Goal: Information Seeking & Learning: Learn about a topic

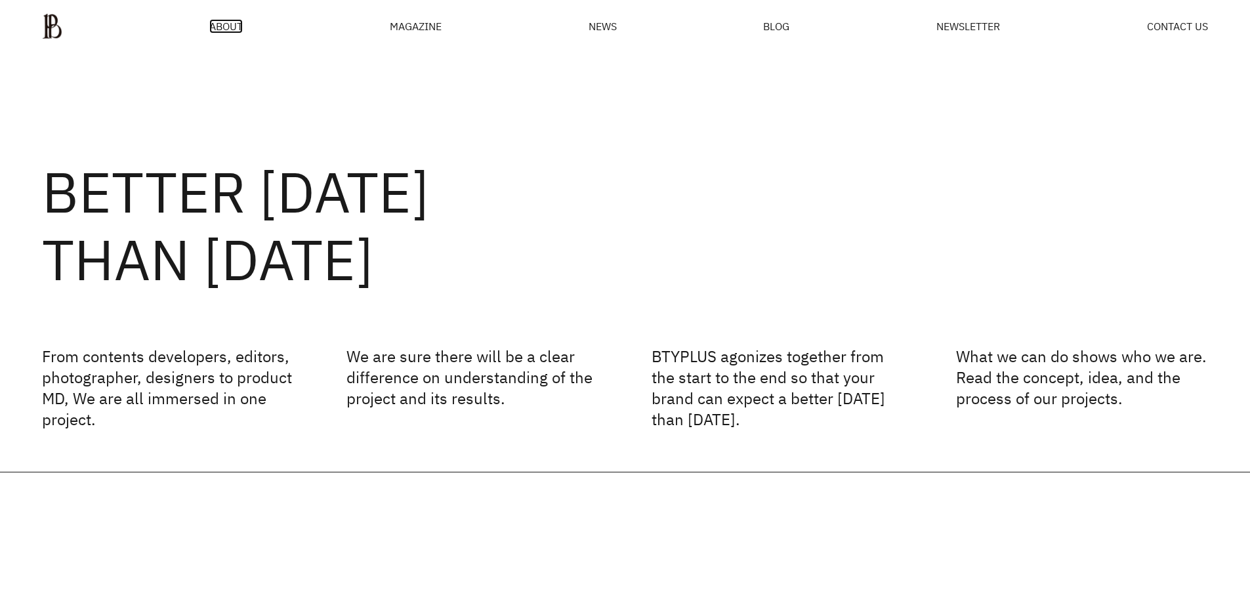
click at [227, 24] on span "ABOUT" at bounding box center [225, 26] width 33 height 11
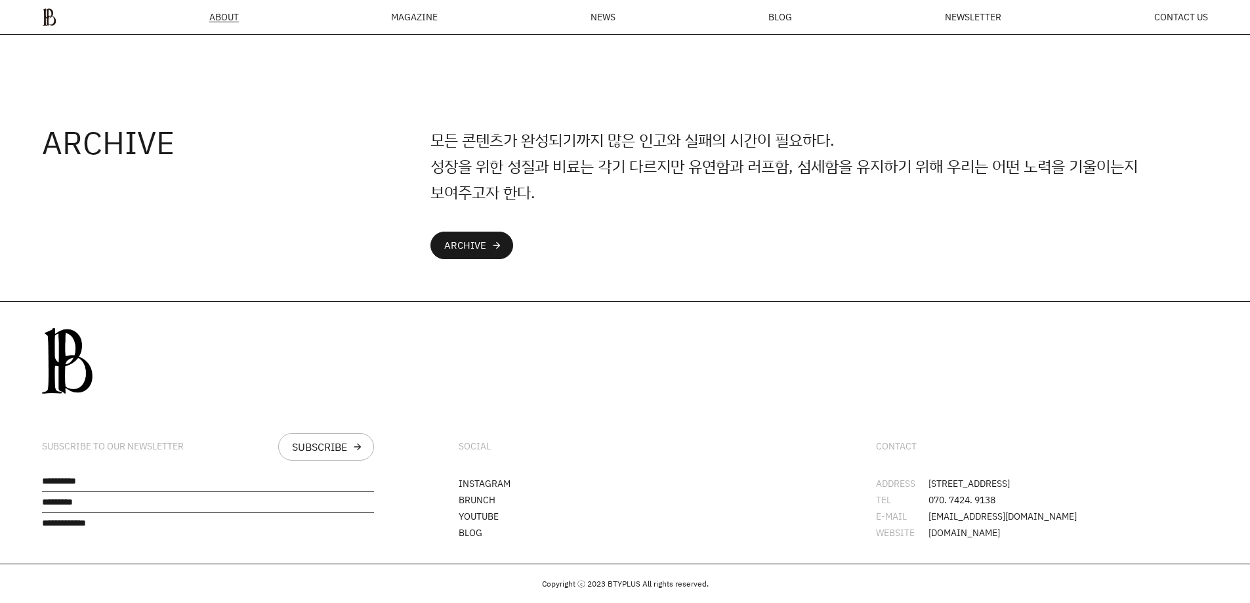
drag, startPoint x: 929, startPoint y: 475, endPoint x: 1106, endPoint y: 474, distance: 177.2
click at [1106, 479] on li "ADDRESS 서울시 강남구 봉은사로30길 76 오피스B역삼 L1" at bounding box center [1042, 483] width 332 height 9
click at [953, 479] on li "ADDRESS 서울시 강남구 봉은사로30길 76 오피스B역삼 L1" at bounding box center [1042, 483] width 332 height 9
drag, startPoint x: 931, startPoint y: 476, endPoint x: 1099, endPoint y: 477, distance: 167.4
click at [1099, 479] on li "ADDRESS 서울시 강남구 봉은사로30길 76 오피스B역삼 L1" at bounding box center [1042, 483] width 332 height 9
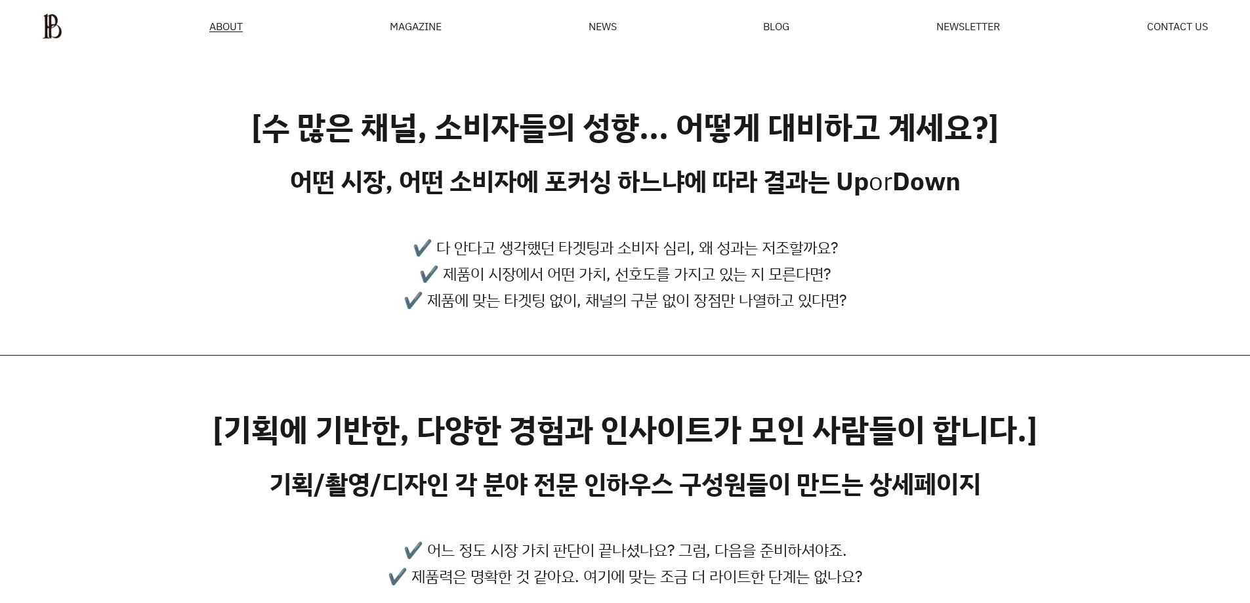
drag, startPoint x: 943, startPoint y: 454, endPoint x: 832, endPoint y: -74, distance: 539.1
click at [401, 28] on div "MAGAZINE" at bounding box center [416, 26] width 52 height 11
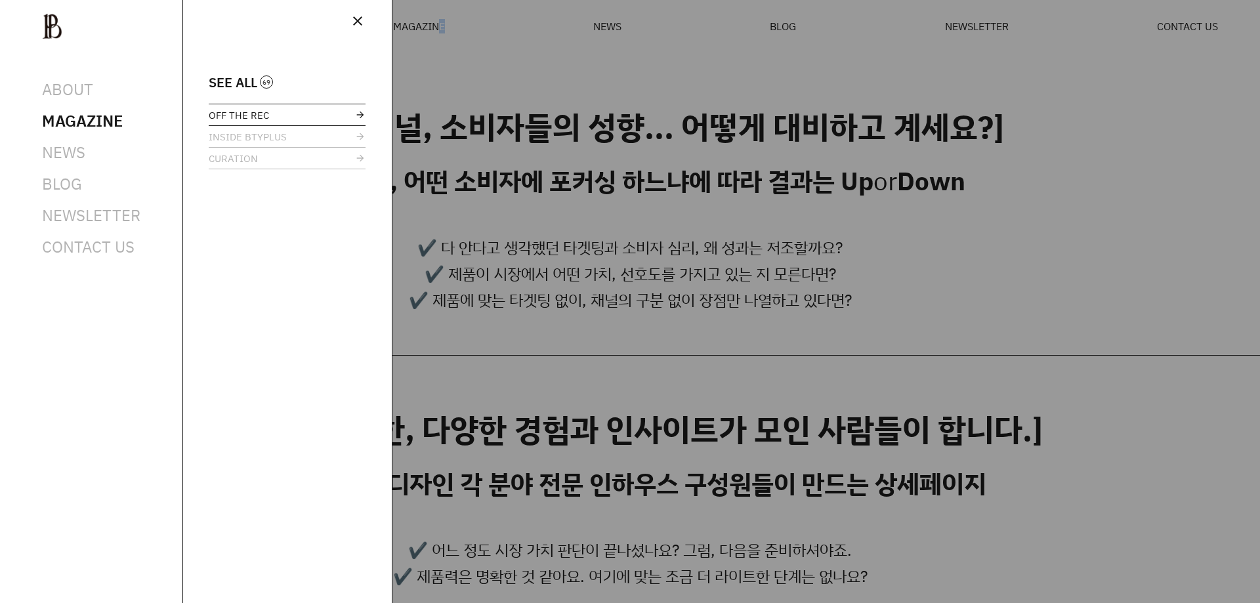
click at [271, 114] on link "OFF THE REC" at bounding box center [287, 114] width 157 height 21
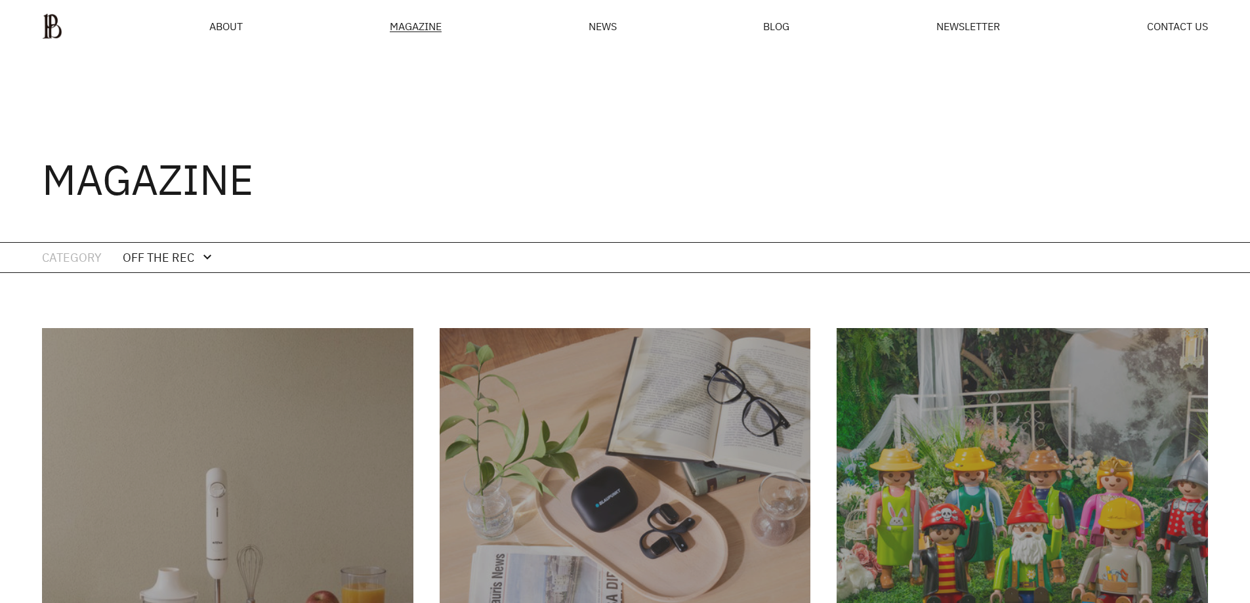
click at [166, 257] on div "OFF THE REC" at bounding box center [159, 257] width 72 height 19
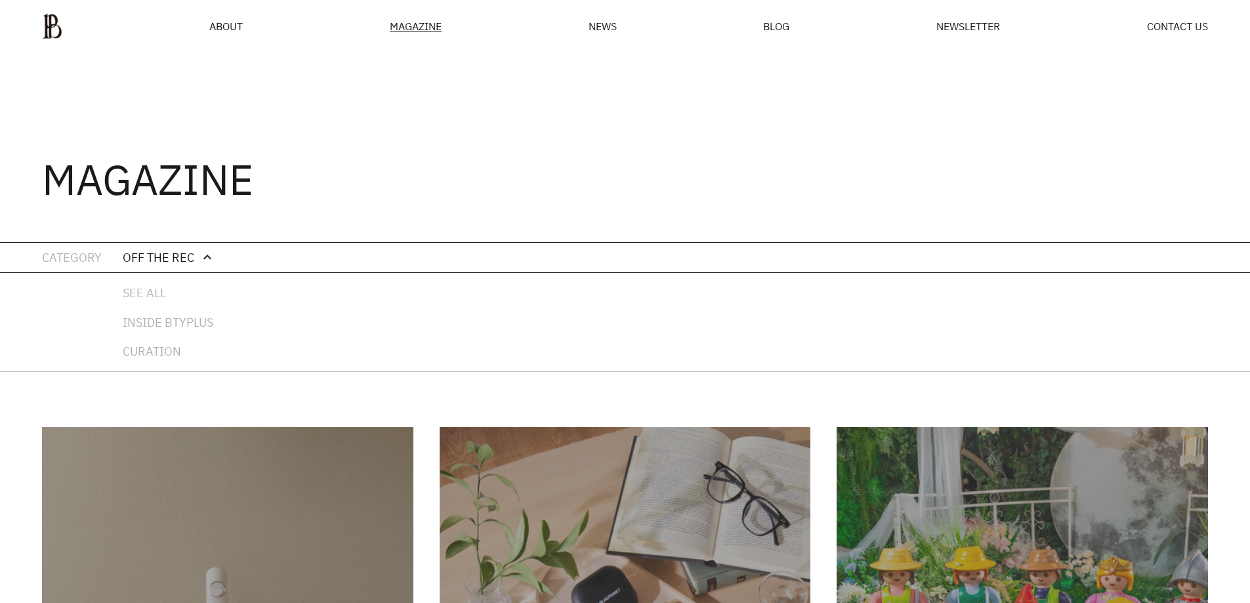
click at [80, 260] on div "CATEGORY" at bounding box center [51, 258] width 102 height 30
click at [143, 293] on link "SEE ALL" at bounding box center [168, 293] width 91 height 19
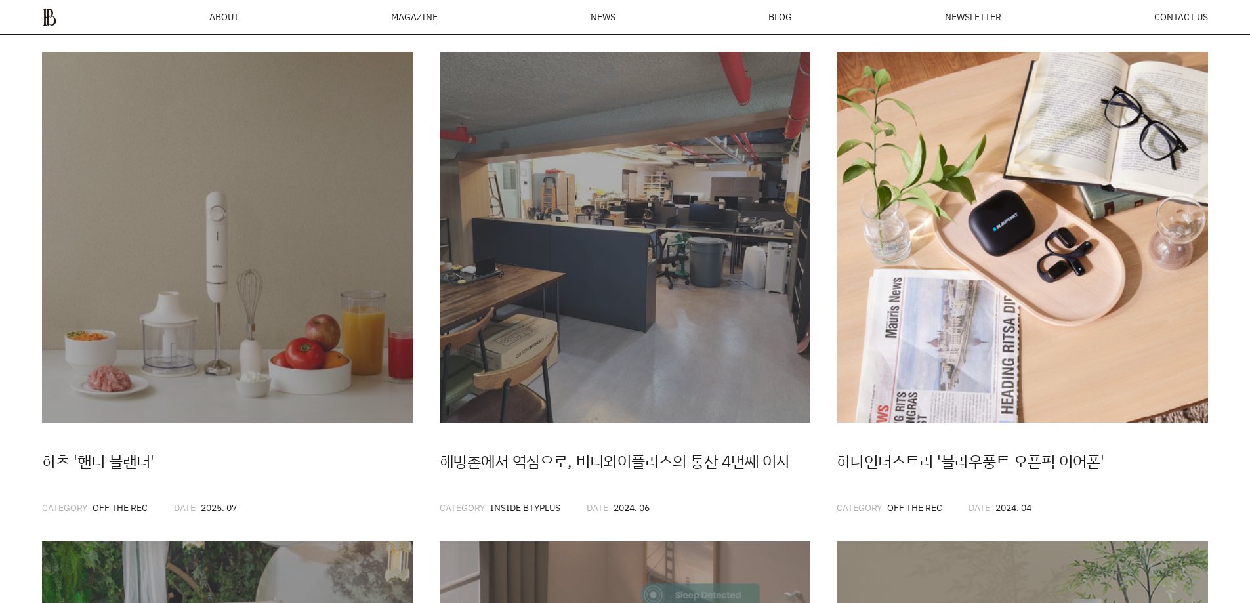
scroll to position [244, 0]
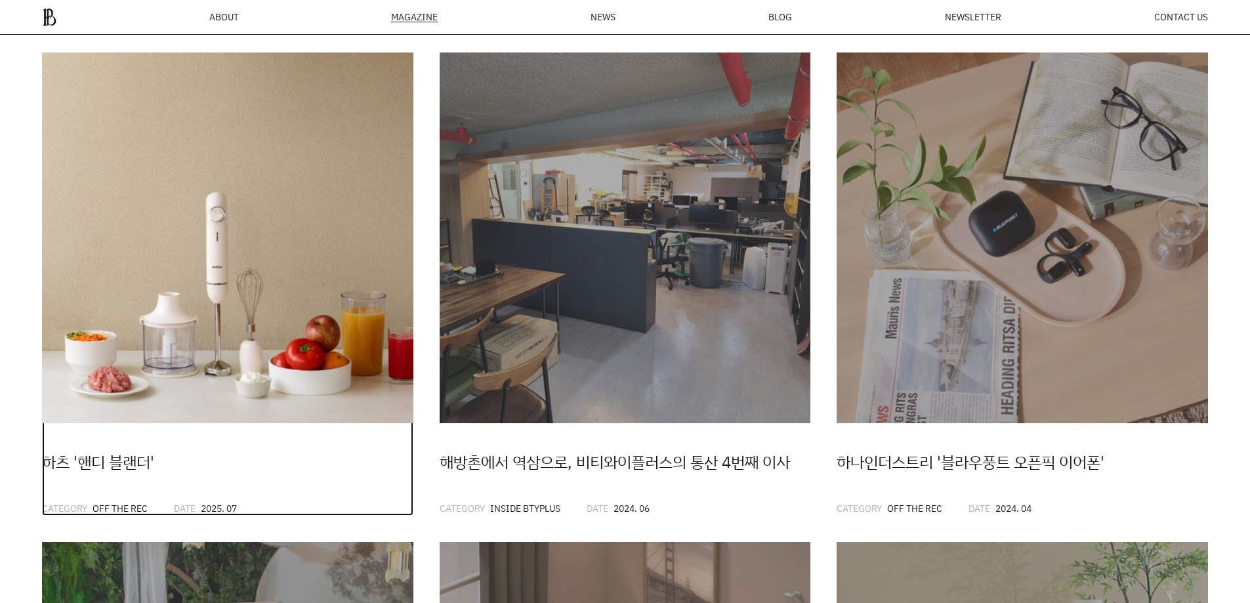
click at [251, 274] on img at bounding box center [228, 239] width 372 height 372
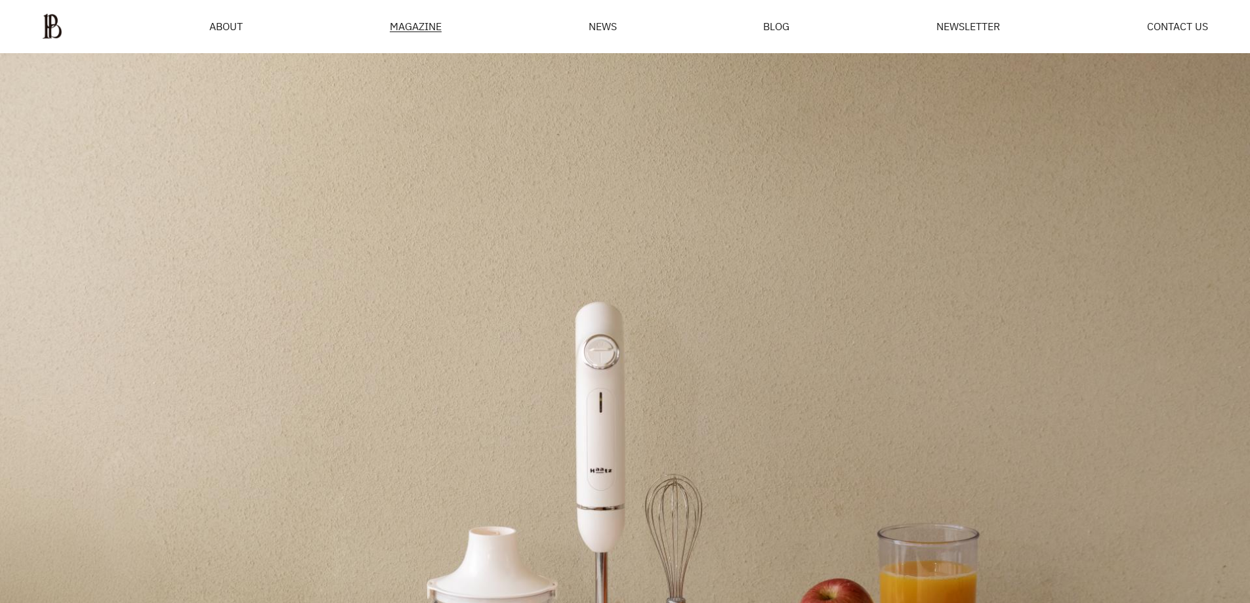
click at [856, 434] on img at bounding box center [625, 405] width 1250 height 704
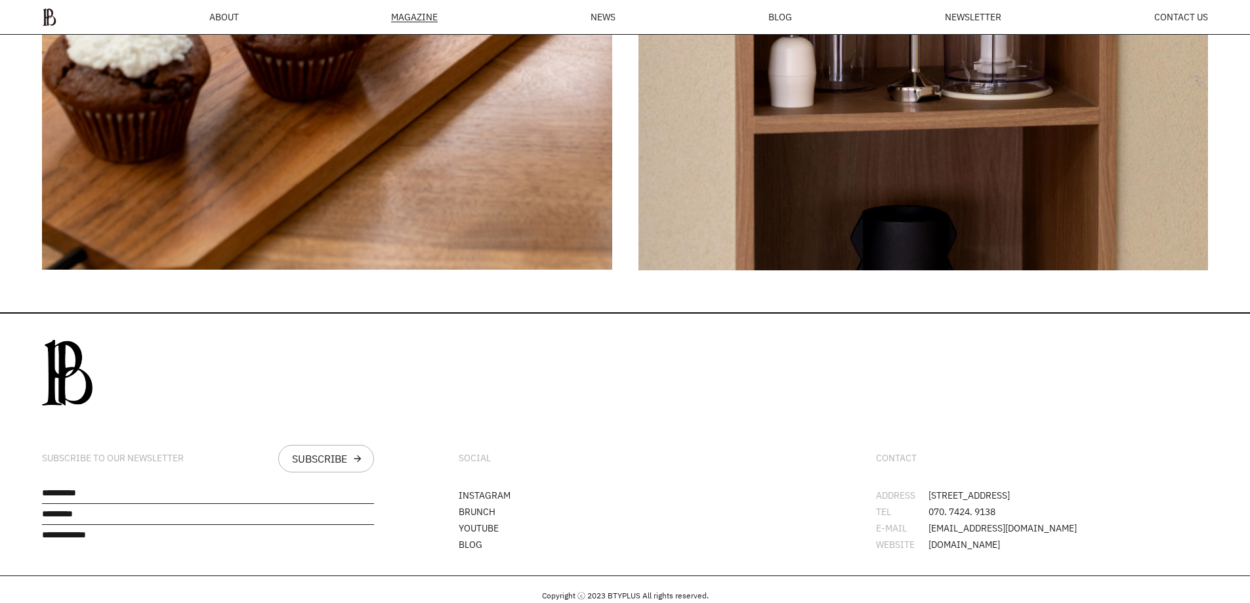
scroll to position [4781, 0]
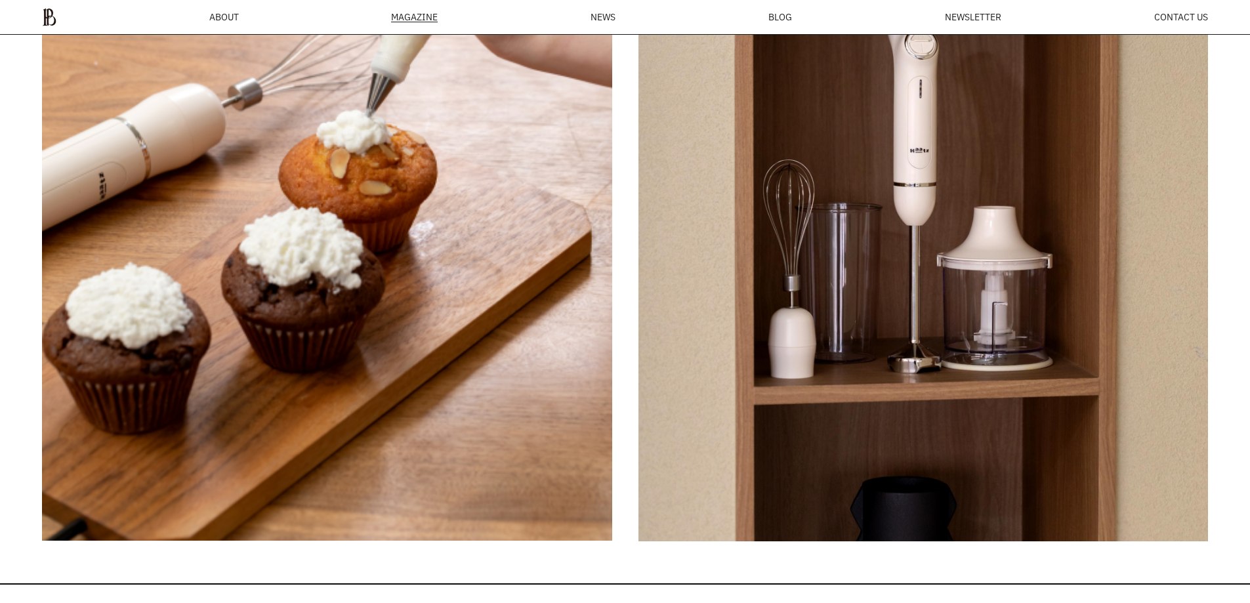
drag, startPoint x: 1111, startPoint y: 520, endPoint x: 1119, endPoint y: 421, distance: 99.4
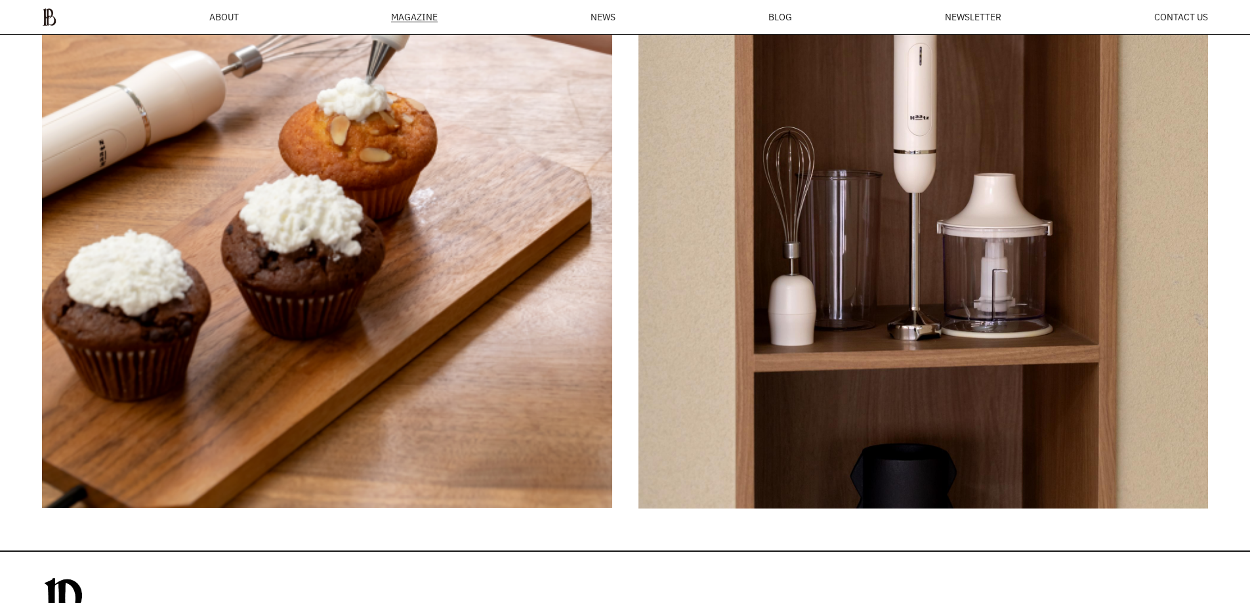
scroll to position [5052, 0]
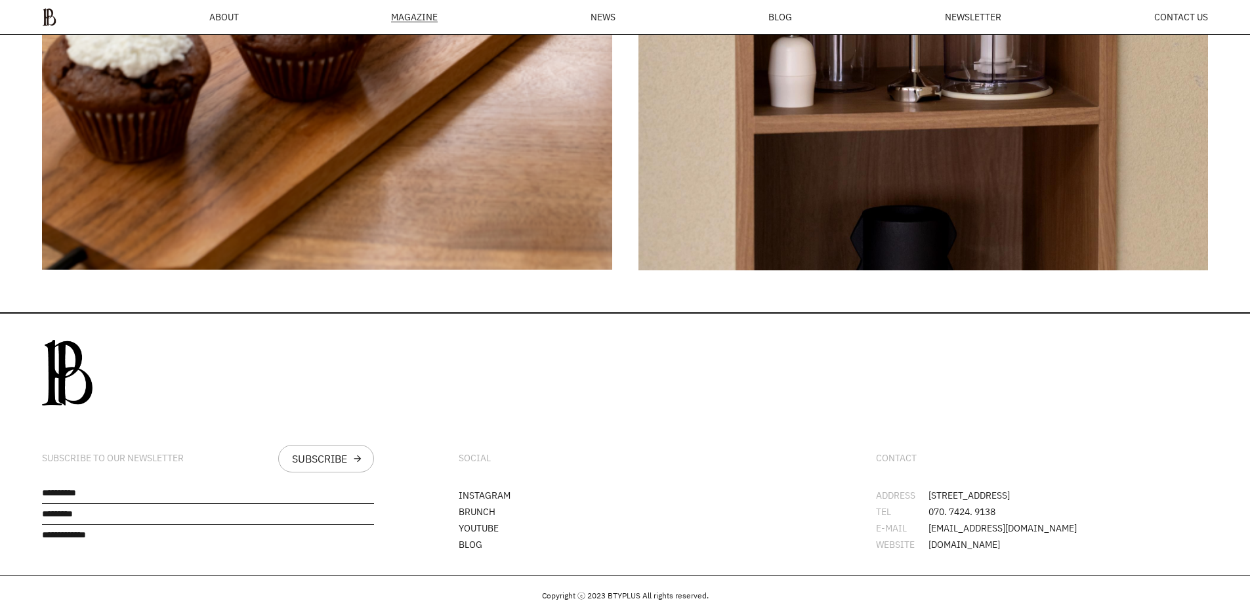
drag, startPoint x: 1117, startPoint y: 616, endPoint x: 1135, endPoint y: 629, distance: 22.1
